Goal: Transaction & Acquisition: Subscribe to service/newsletter

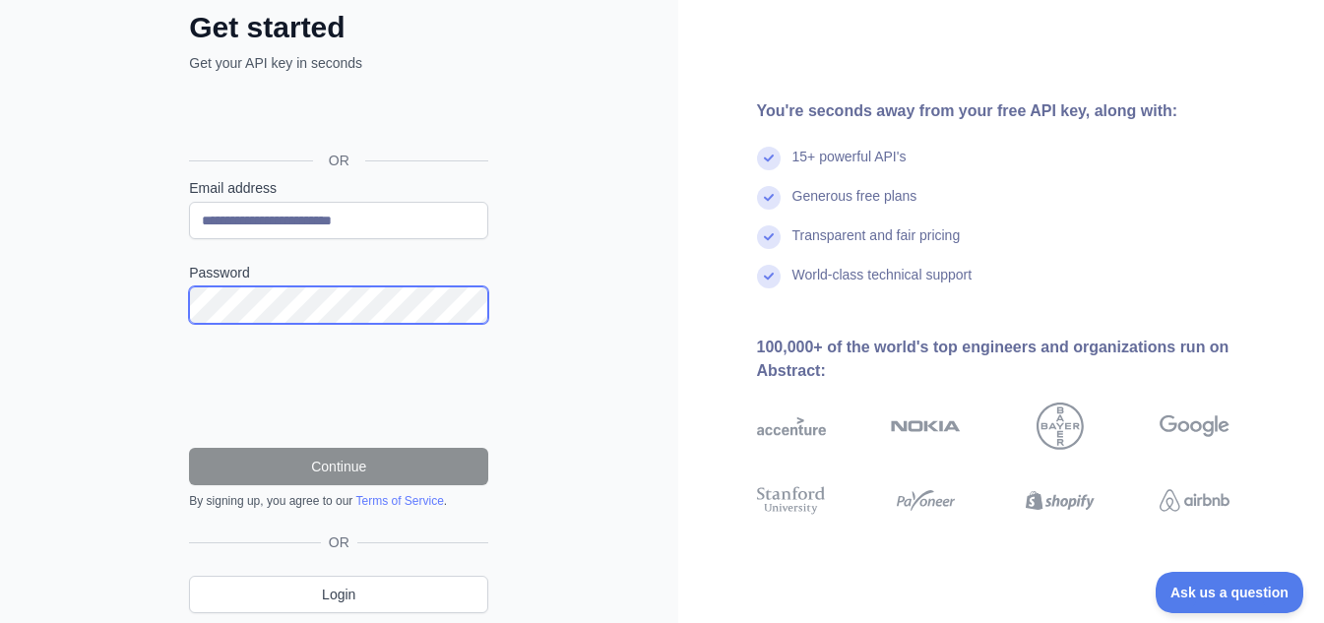
scroll to position [34, 0]
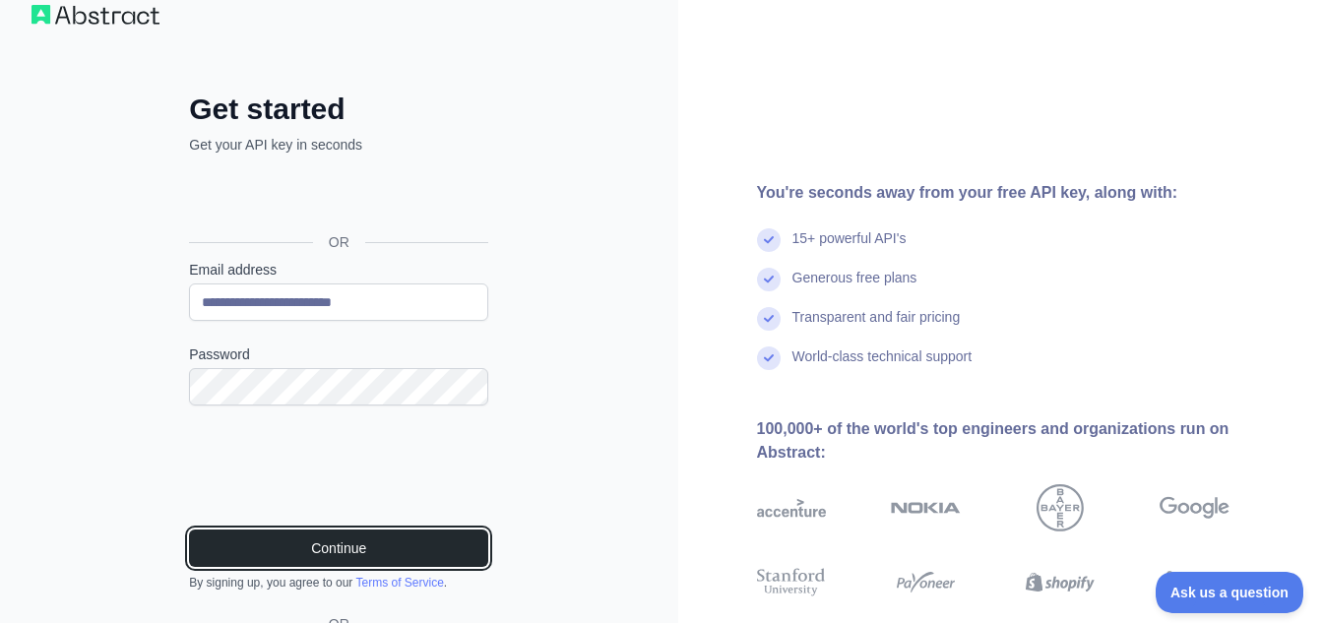
click at [189, 530] on button "Continue" at bounding box center [338, 548] width 299 height 37
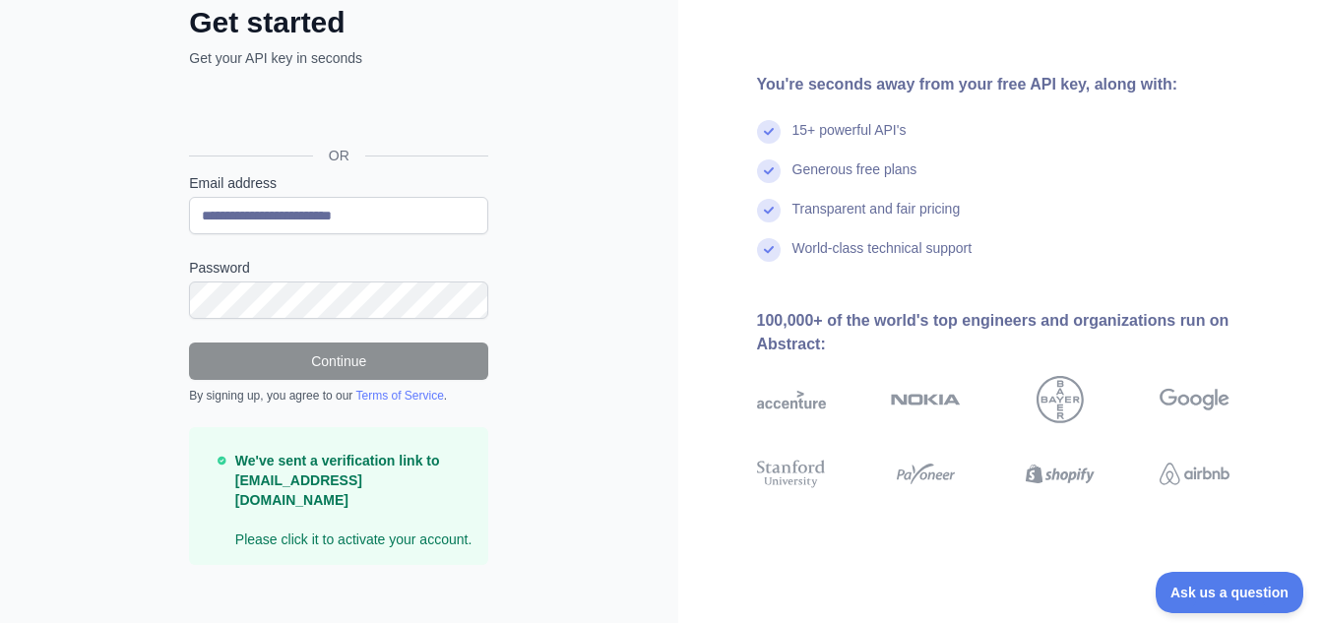
scroll to position [120, 0]
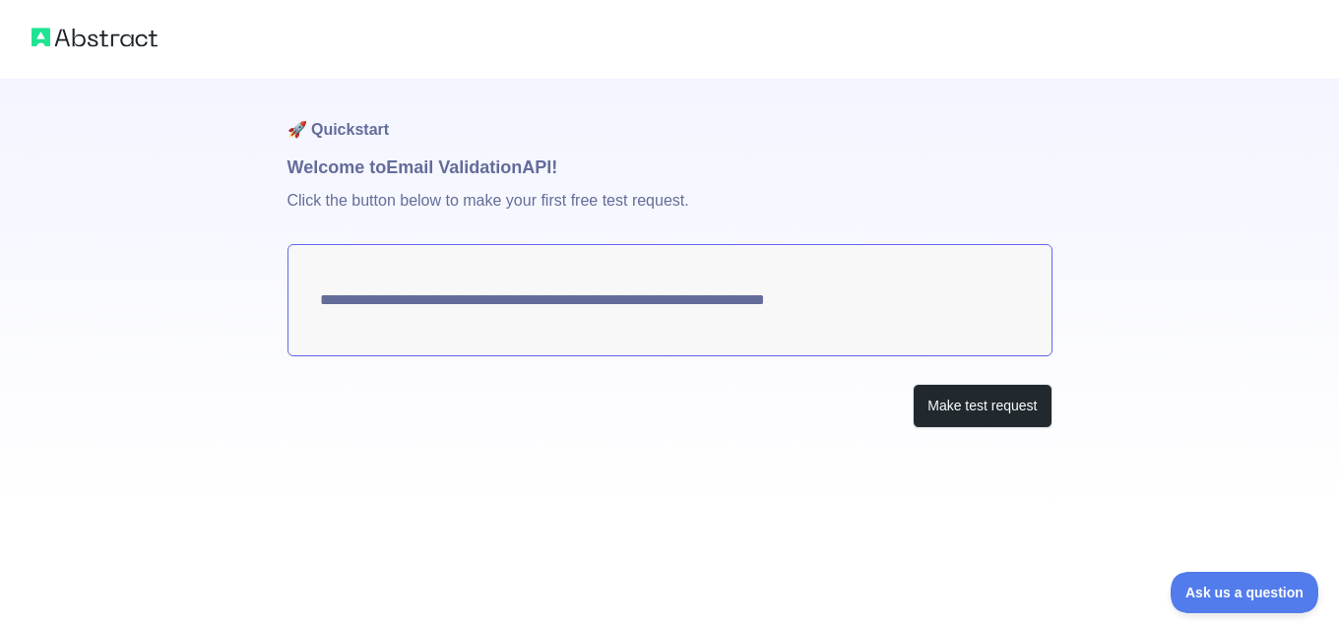
click at [953, 429] on div "**********" at bounding box center [669, 293] width 765 height 428
click at [962, 411] on button "Make test request" at bounding box center [982, 406] width 139 height 44
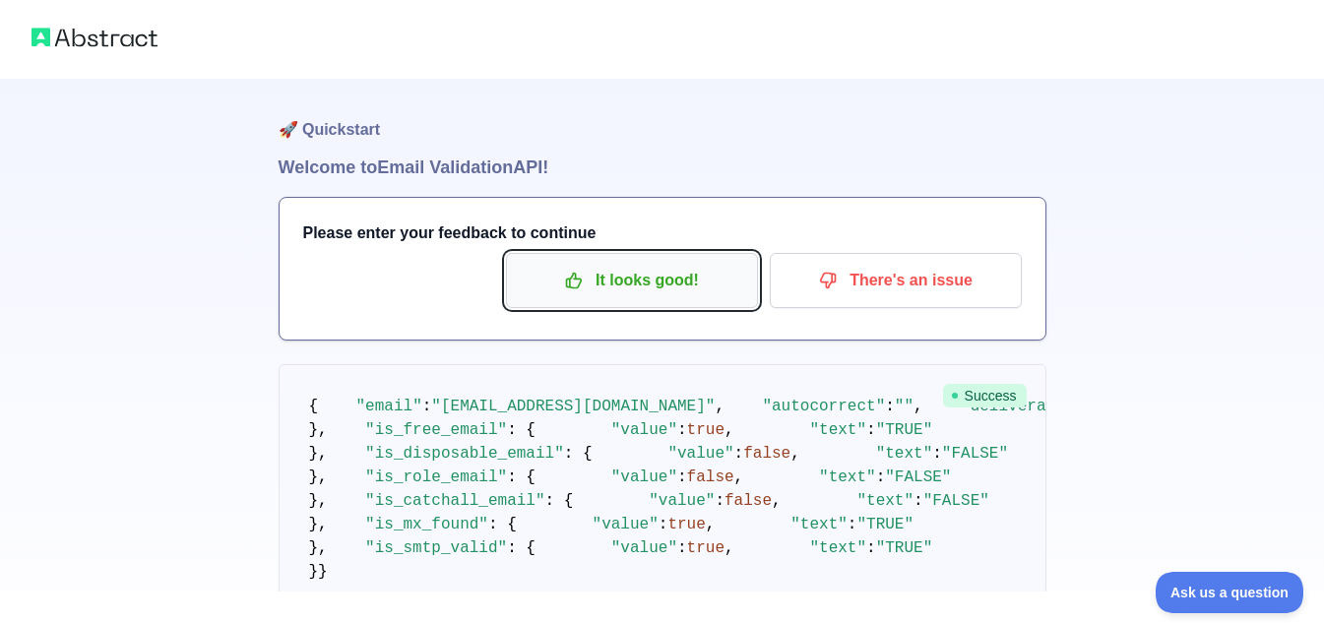
click at [640, 298] on button "It looks good!" at bounding box center [632, 280] width 252 height 55
